Goal: Find specific fact: Find contact information

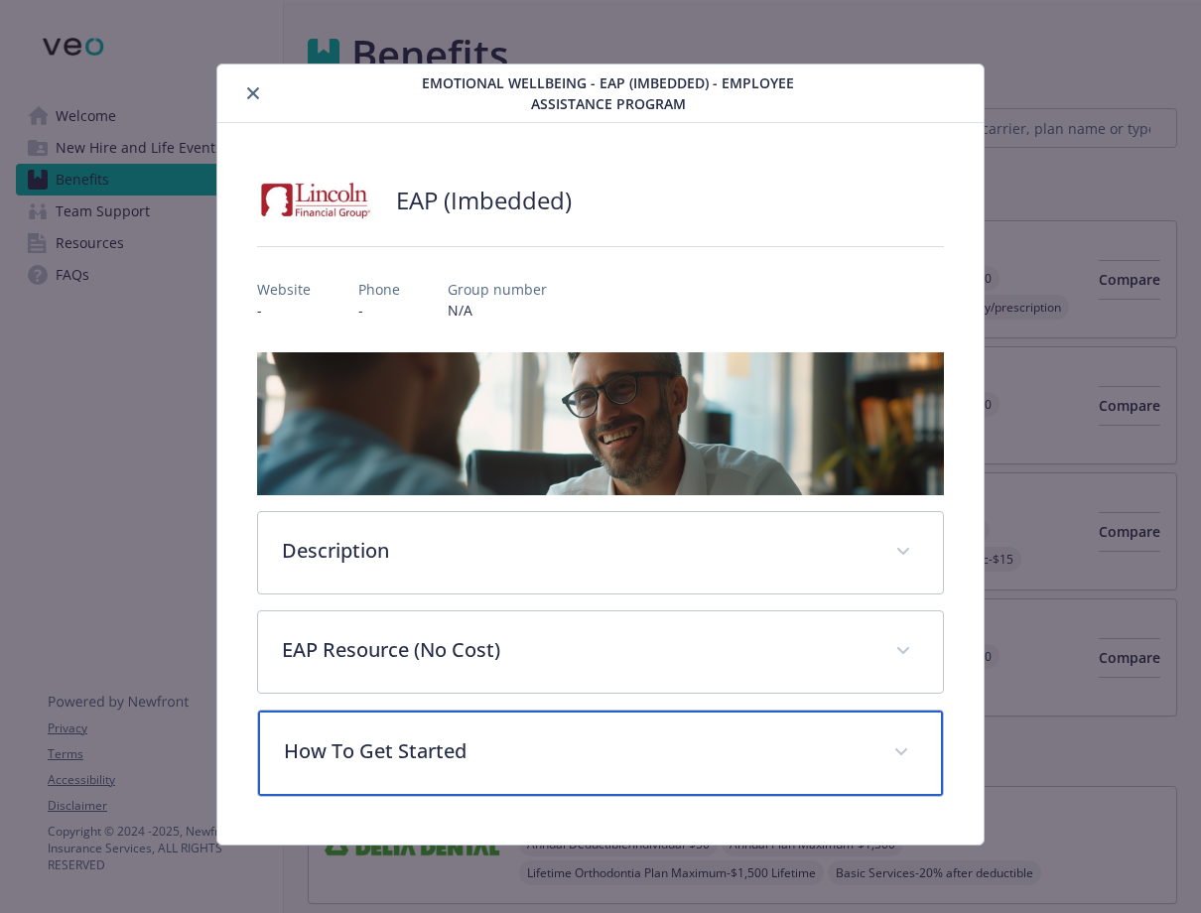
click at [529, 735] on div "How To Get Started" at bounding box center [600, 753] width 685 height 85
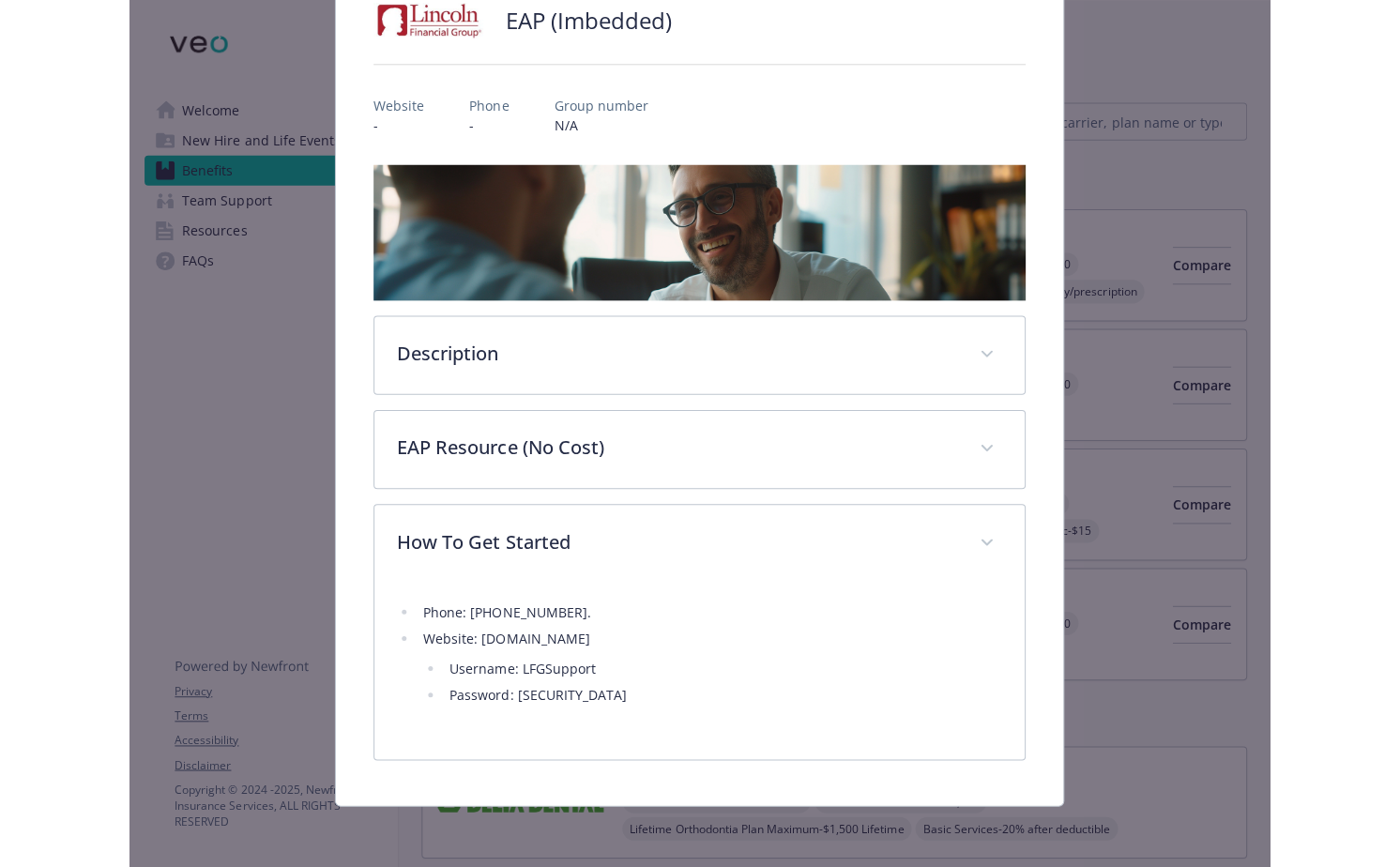
scroll to position [167, 0]
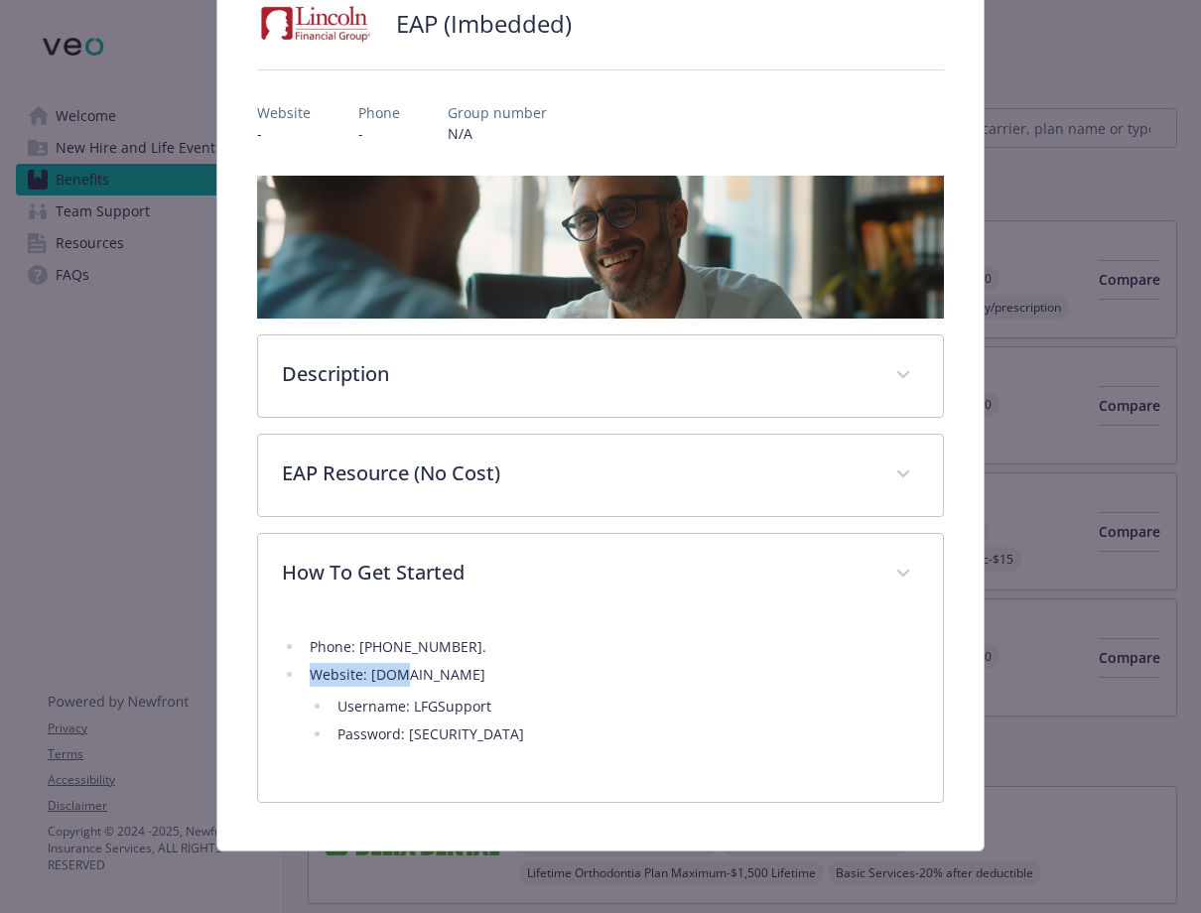
drag, startPoint x: 479, startPoint y: 677, endPoint x: 392, endPoint y: 682, distance: 86.5
click at [392, 682] on li "Website: [DOMAIN_NAME] Username: LFGSupport Password: [SECURITY_DATA]" at bounding box center [612, 704] width 616 height 83
click at [373, 678] on li "Website: [DOMAIN_NAME] Username: LFGSupport Password: [SECURITY_DATA]" at bounding box center [612, 704] width 616 height 83
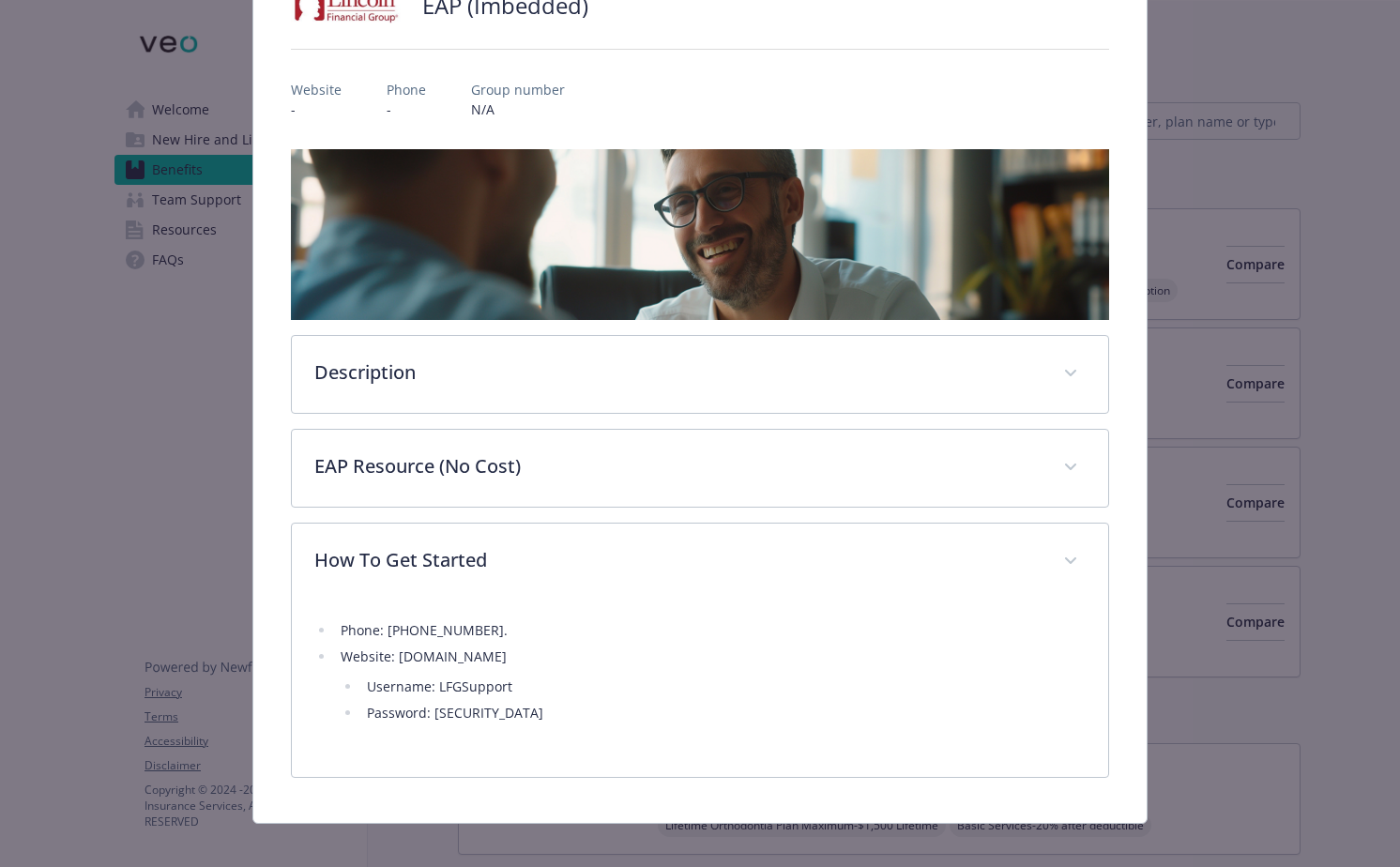
scroll to position [150, 0]
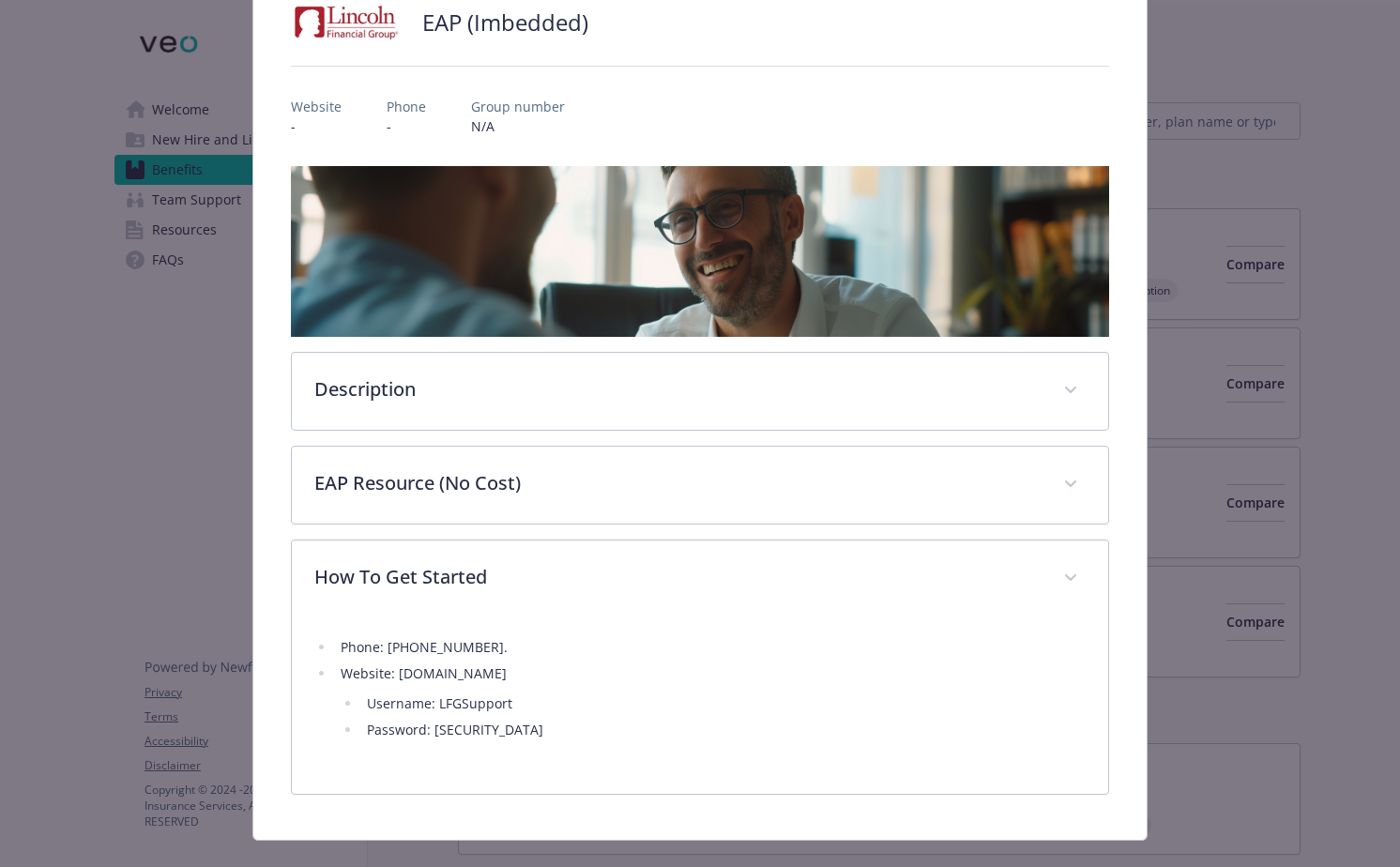
drag, startPoint x: 559, startPoint y: 668, endPoint x: 406, endPoint y: 683, distance: 153.7
click at [406, 683] on li "Website: [DOMAIN_NAME] Username: LFGSupport Password: [SECURITY_DATA]" at bounding box center [710, 702] width 752 height 78
click at [400, 678] on li "Website: [DOMAIN_NAME] Username: LFGSupport Password: [SECURITY_DATA]" at bounding box center [710, 702] width 752 height 78
copy li "[DOMAIN_NAME]"
drag, startPoint x: 395, startPoint y: 676, endPoint x: 544, endPoint y: 668, distance: 149.2
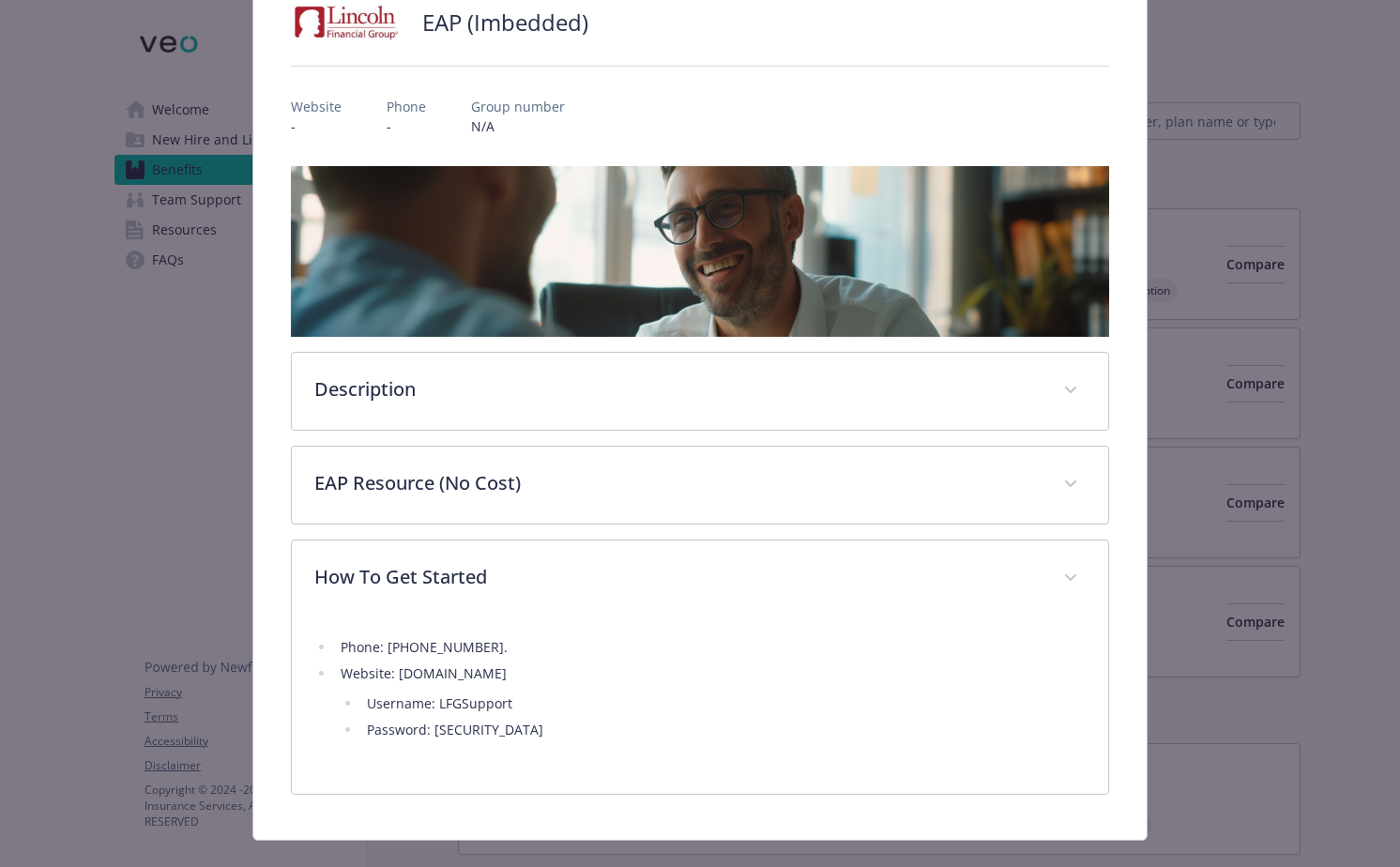
click at [544, 668] on li "Website: [DOMAIN_NAME] Username: LFGSupport Password: [SECURITY_DATA]" at bounding box center [710, 702] width 752 height 78
